Goal: Information Seeking & Learning: Obtain resource

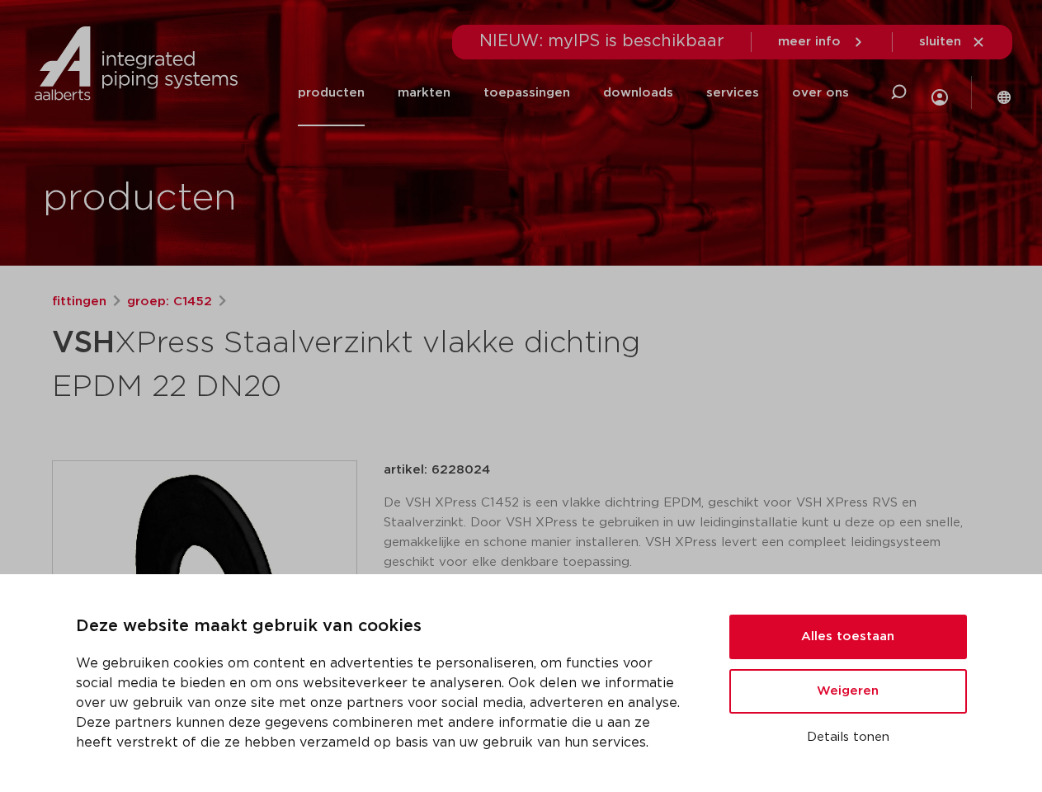
click at [520, 396] on h1 "VSH XPress Staalverzinkt vlakke dichting EPDM 22 DN20" at bounding box center [361, 362] width 619 height 89
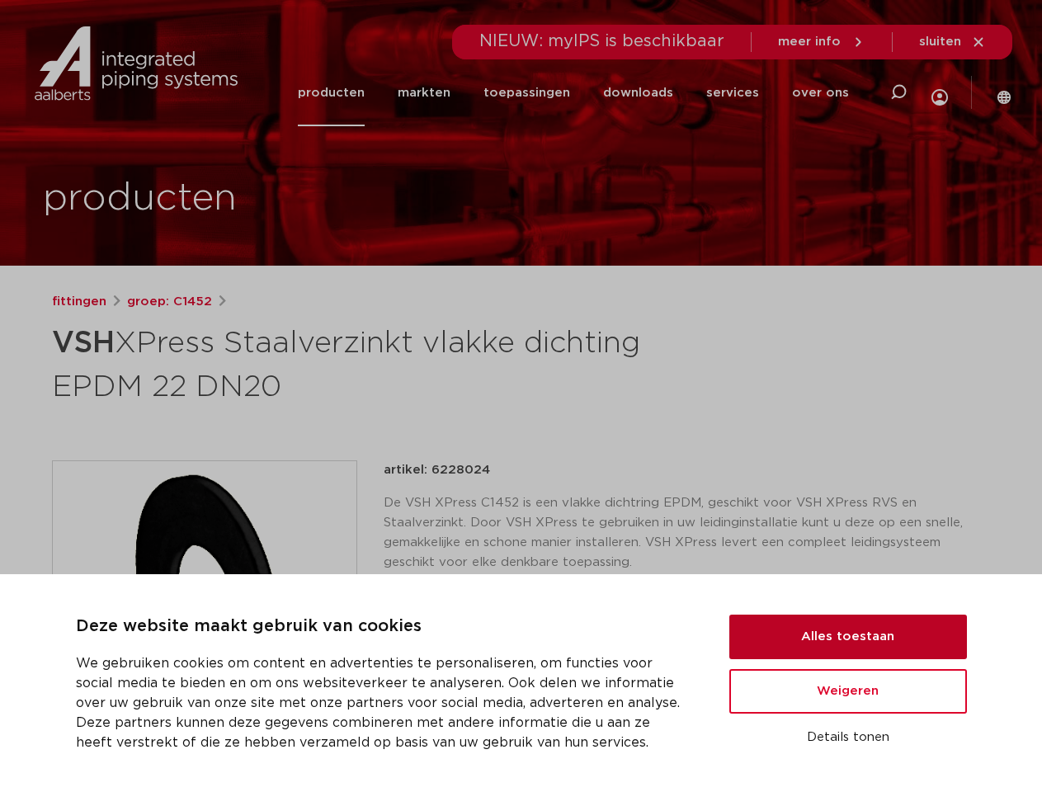
click at [848, 637] on button "Alles toestaan" at bounding box center [847, 636] width 237 height 45
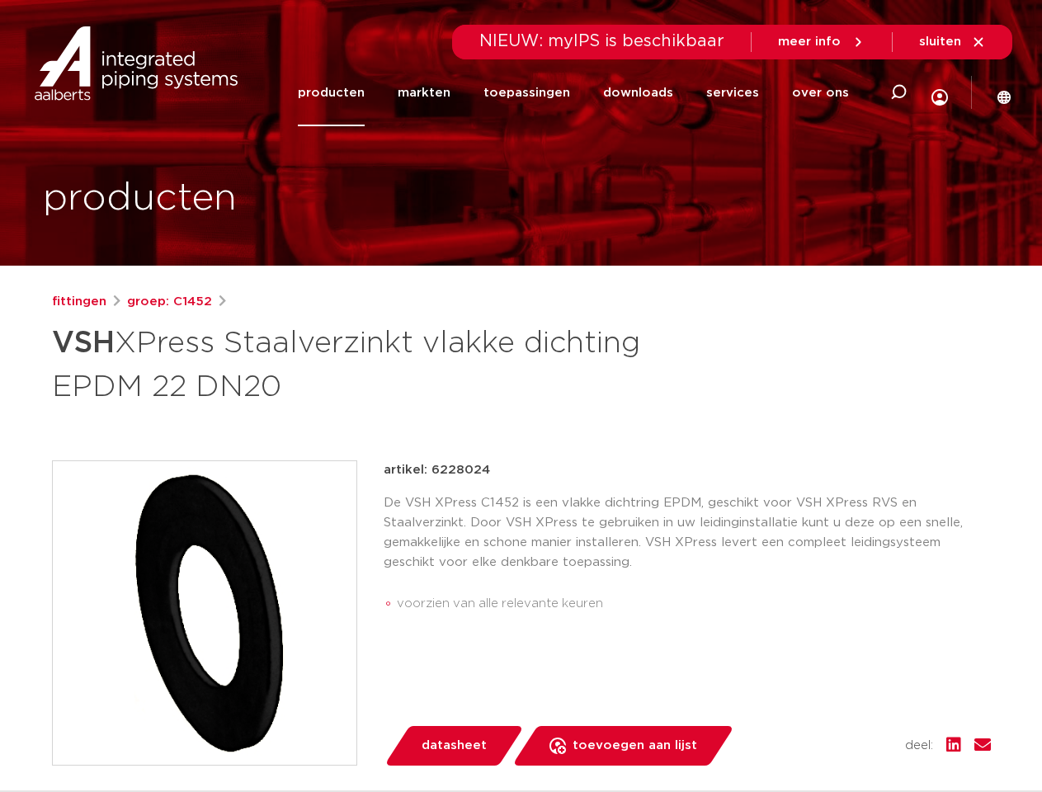
click at [848, 691] on div "artikel: 6228024 De VSH XPress C1452 is een vlakke dichtring EPDM, geschikt voo…" at bounding box center [686, 612] width 607 height 305
click at [848, 737] on div "datasheet toevoegen aan lijst opslaan in my IPS verwijder uit lijst deel:" at bounding box center [694, 746] width 594 height 40
click at [580, 92] on li "toepassingen" at bounding box center [527, 92] width 120 height 67
click at [896, 92] on icon at bounding box center [898, 92] width 20 height 20
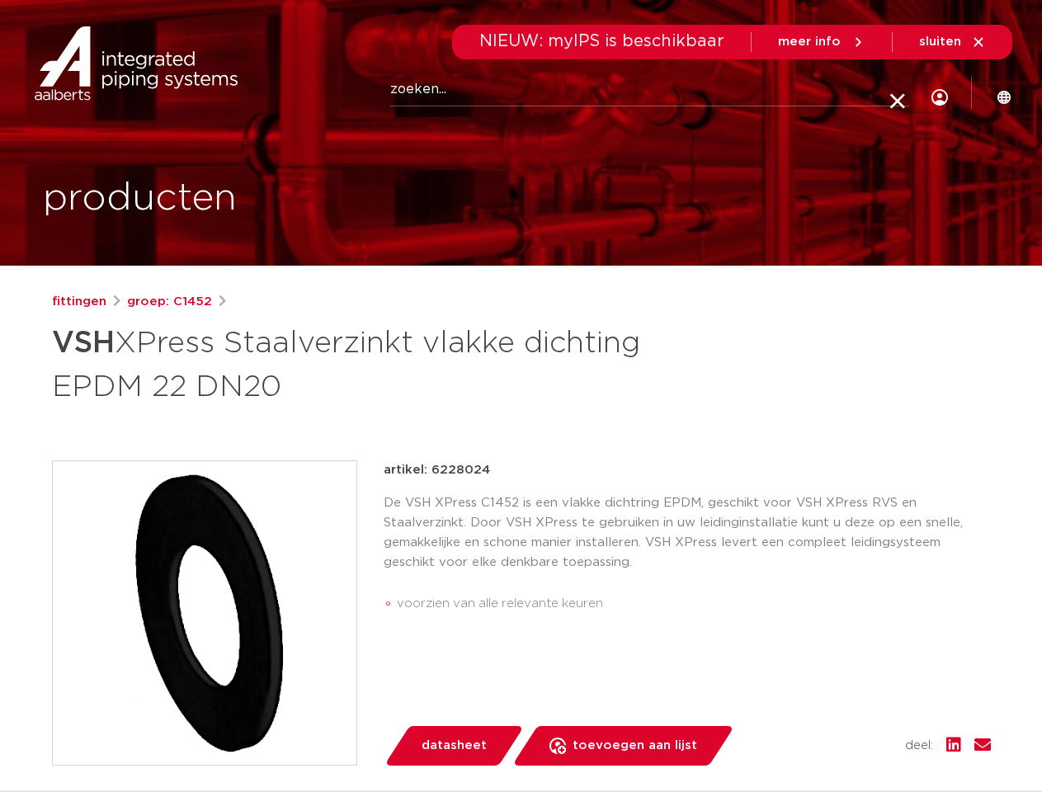
click at [952, 42] on span "sluiten" at bounding box center [940, 41] width 42 height 12
